Goal: Contribute content

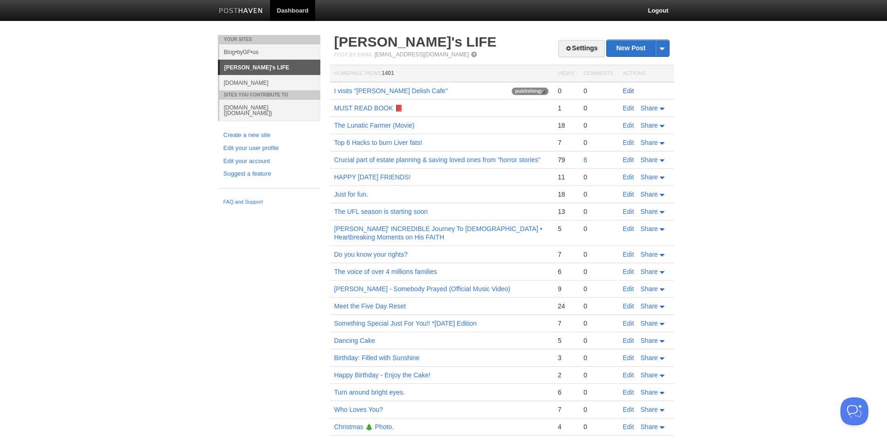
click at [628, 93] on link "Edit" at bounding box center [628, 90] width 11 height 7
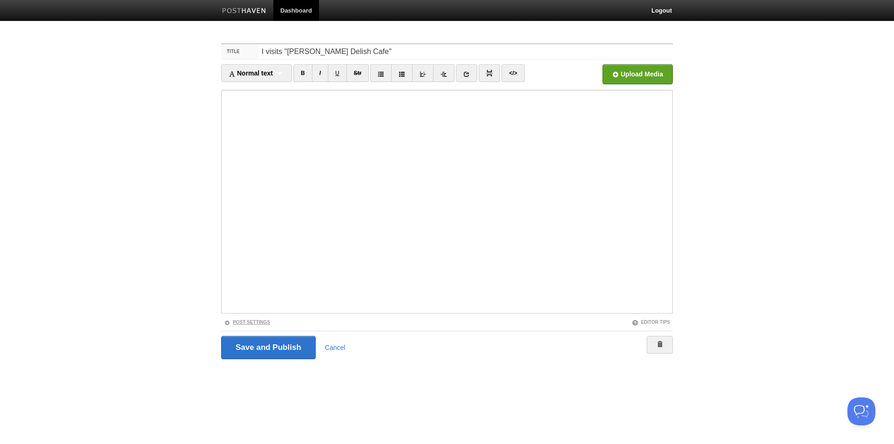
click at [238, 320] on link "Post Settings" at bounding box center [247, 321] width 46 height 5
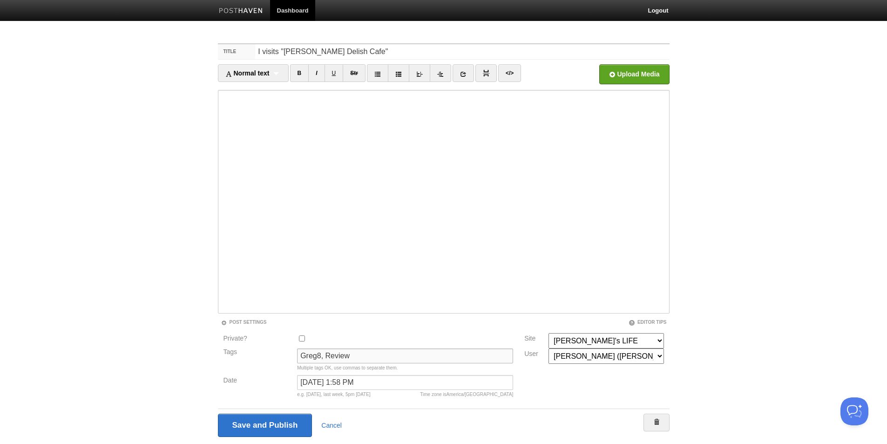
click at [348, 353] on input "Greg8, Review" at bounding box center [405, 355] width 216 height 15
type input "Greg8, Review, Foodie"
drag, startPoint x: 283, startPoint y: 51, endPoint x: 248, endPoint y: 52, distance: 35.4
click at [248, 52] on div "Title I visits "[PERSON_NAME] Delish Cafe"" at bounding box center [443, 51] width 451 height 15
click at [326, 51] on input "[PERSON_NAME] Delish Cafe"" at bounding box center [462, 51] width 414 height 15
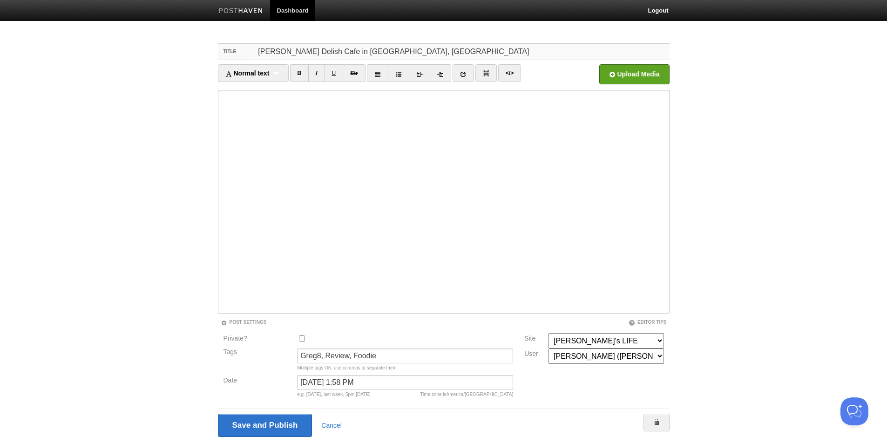
type input "[PERSON_NAME] Delish Cafe in [GEOGRAPHIC_DATA], [GEOGRAPHIC_DATA]"
